Goal: Communication & Community: Participate in discussion

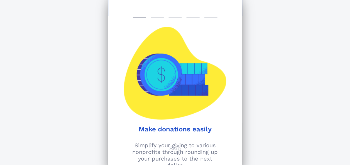
scroll to position [291, 0]
click at [216, 140] on div "Make donations easily Simplify your giving to various nonprofits through roundi…" at bounding box center [174, 82] width 133 height 165
click at [182, 150] on p "Simplify your giving to various nonprofits through rounding up your purchases t…" at bounding box center [175, 155] width 127 height 27
click at [172, 148] on p "Skip" at bounding box center [175, 148] width 12 height 7
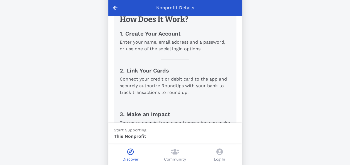
scroll to position [209, 0]
click at [218, 155] on icon at bounding box center [219, 152] width 6 height 7
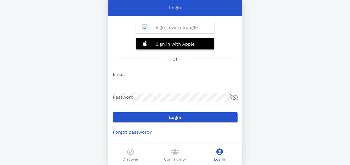
click at [138, 81] on div "Email" at bounding box center [175, 77] width 125 height 15
click at [131, 73] on input "Email" at bounding box center [175, 74] width 125 height 9
click at [100, 91] on div "Login Sign in with Google Sign in with Apple or Email Password Login Forgot pas…" at bounding box center [175, 82] width 350 height 165
click at [125, 151] on div "Discover" at bounding box center [130, 154] width 44 height 21
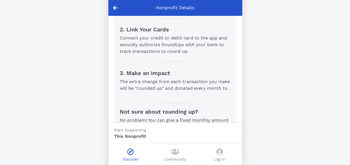
scroll to position [291, 0]
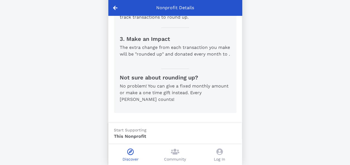
click at [137, 136] on p "This Nonprofit" at bounding box center [161, 136] width 95 height 7
click at [183, 153] on div "Community" at bounding box center [175, 154] width 44 height 21
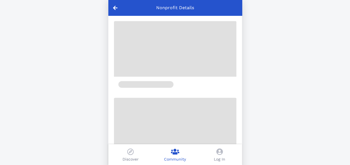
scroll to position [36, 0]
